Goal: Information Seeking & Learning: Understand process/instructions

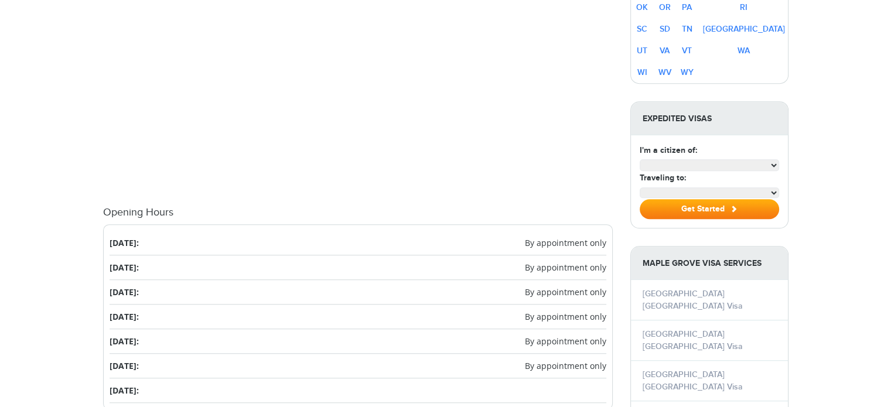
select select "**********"
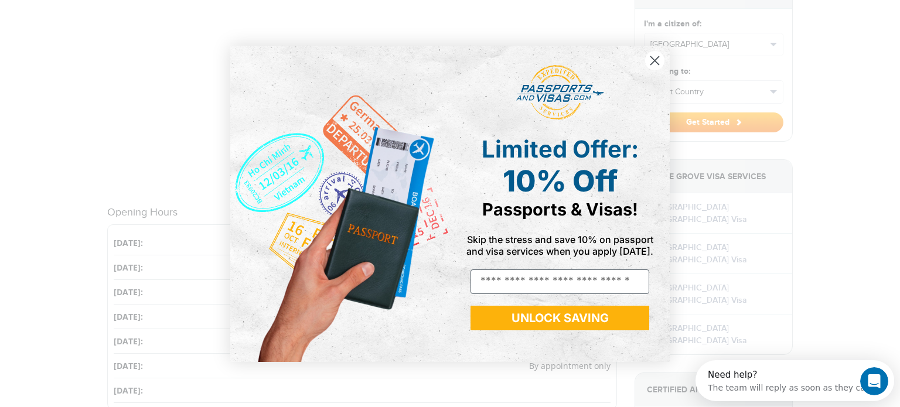
click at [656, 60] on circle "Close dialog" at bounding box center [654, 59] width 19 height 19
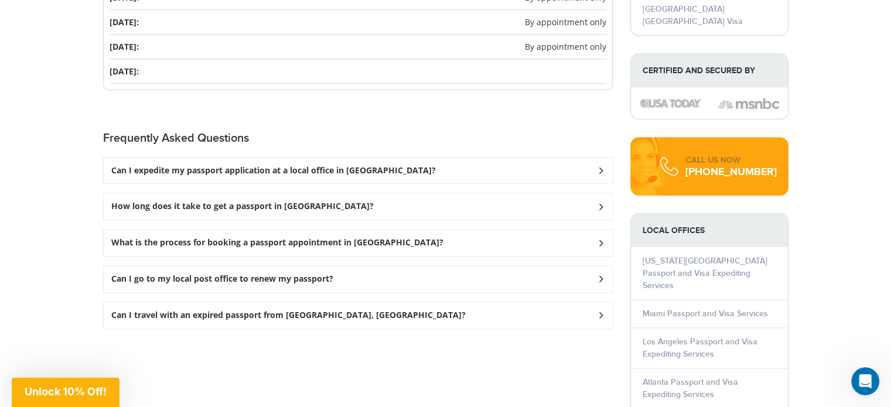
scroll to position [1447, 0]
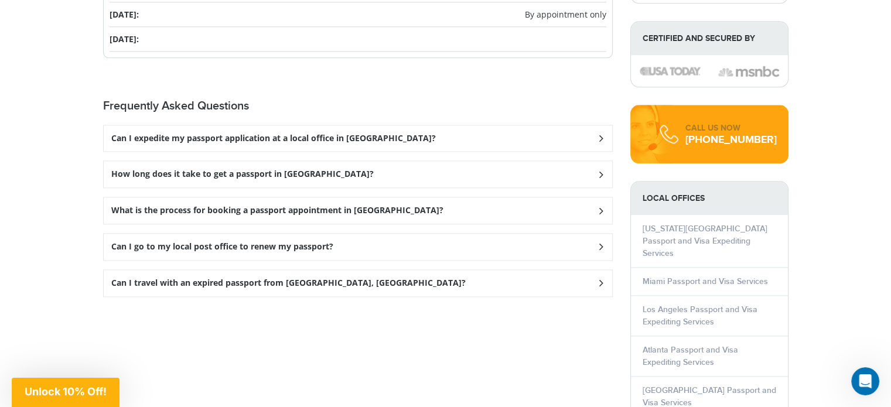
click at [601, 208] on icon at bounding box center [601, 211] width 12 height 8
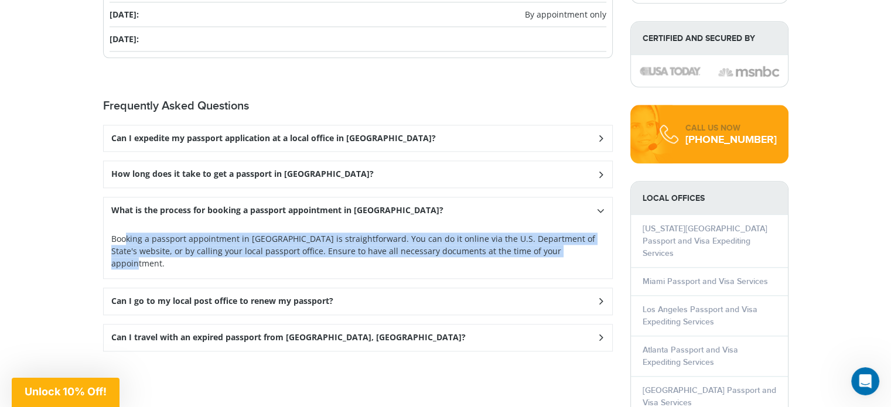
drag, startPoint x: 127, startPoint y: 234, endPoint x: 588, endPoint y: 246, distance: 462.0
click at [588, 246] on p "Booking a passport appointment in [GEOGRAPHIC_DATA] is straightforward. You can…" at bounding box center [357, 251] width 493 height 37
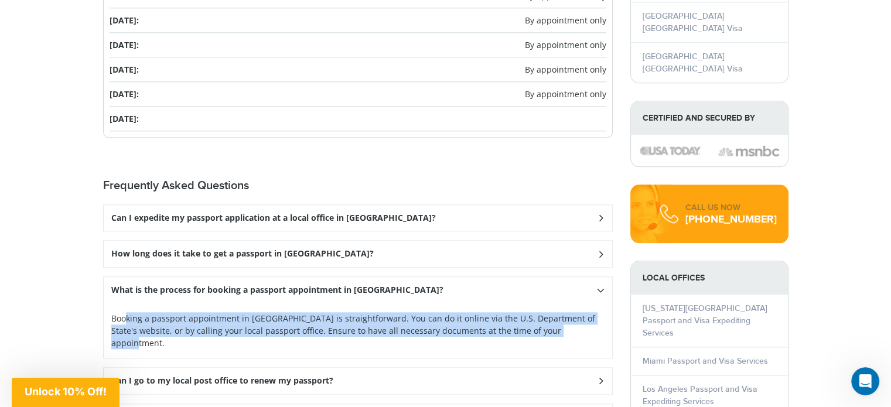
scroll to position [1623, 0]
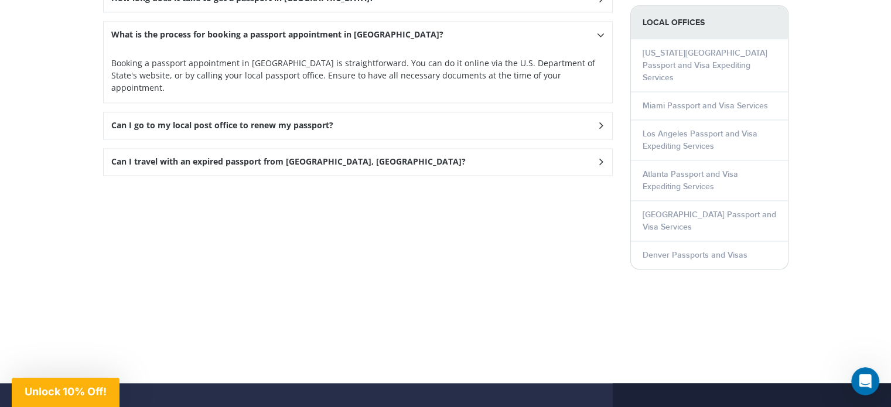
click at [602, 122] on icon at bounding box center [601, 126] width 12 height 8
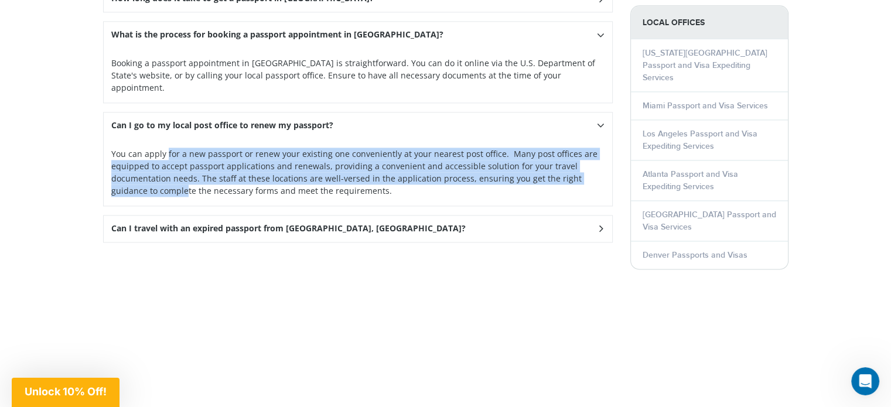
drag, startPoint x: 128, startPoint y: 134, endPoint x: 600, endPoint y: 164, distance: 472.7
click at [600, 164] on p "You can apply for a new passport or renew your existing one conveniently at you…" at bounding box center [357, 172] width 493 height 49
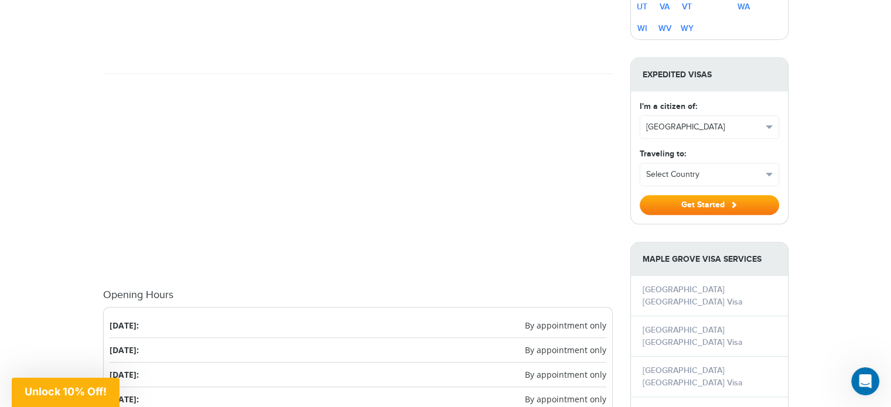
scroll to position [978, 0]
